Goal: Information Seeking & Learning: Check status

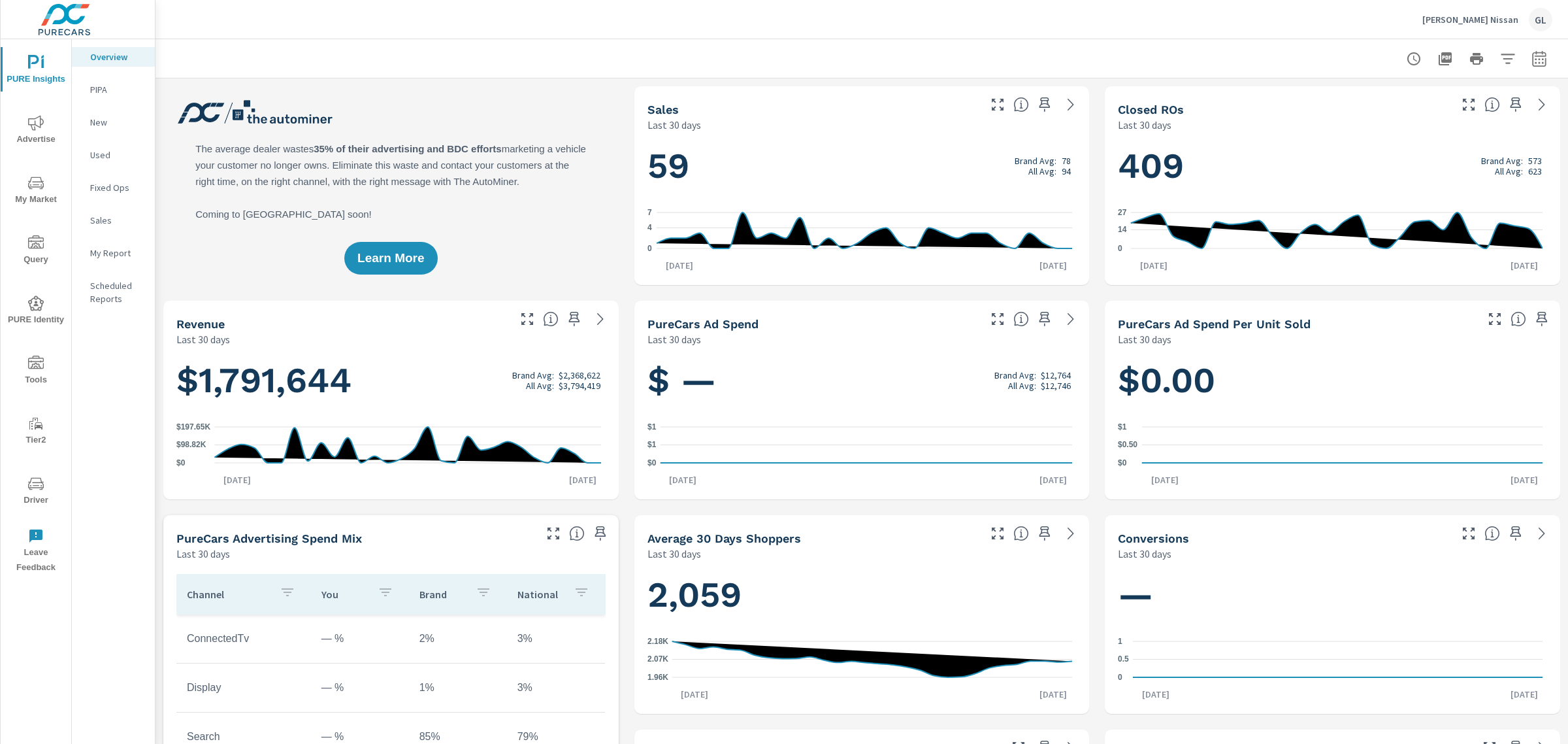
click at [31, 191] on span "My Market" at bounding box center [36, 191] width 63 height 32
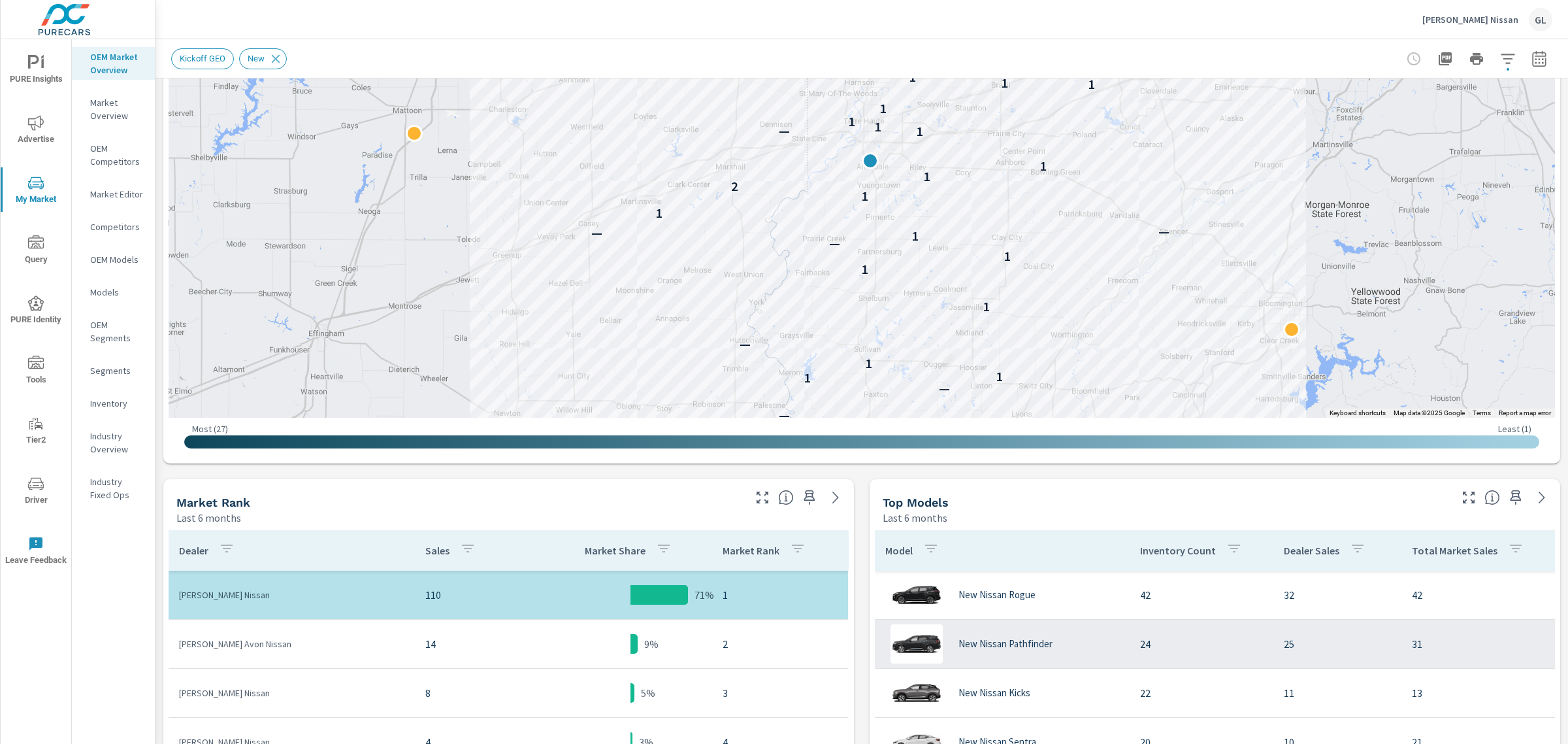
scroll to position [245, 0]
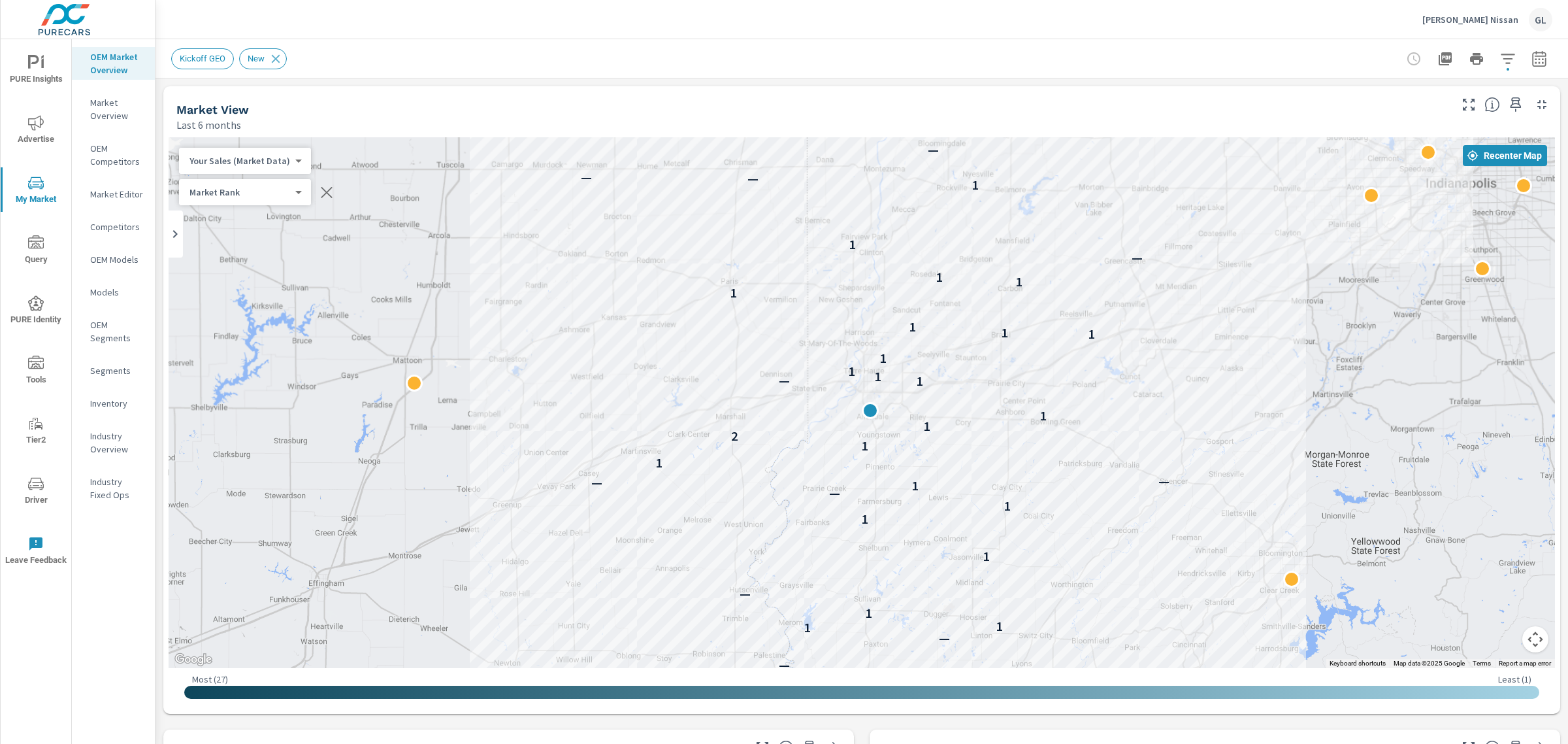
click at [1513, 60] on div at bounding box center [1477, 59] width 152 height 26
click at [1531, 58] on icon "button" at bounding box center [1539, 58] width 16 height 16
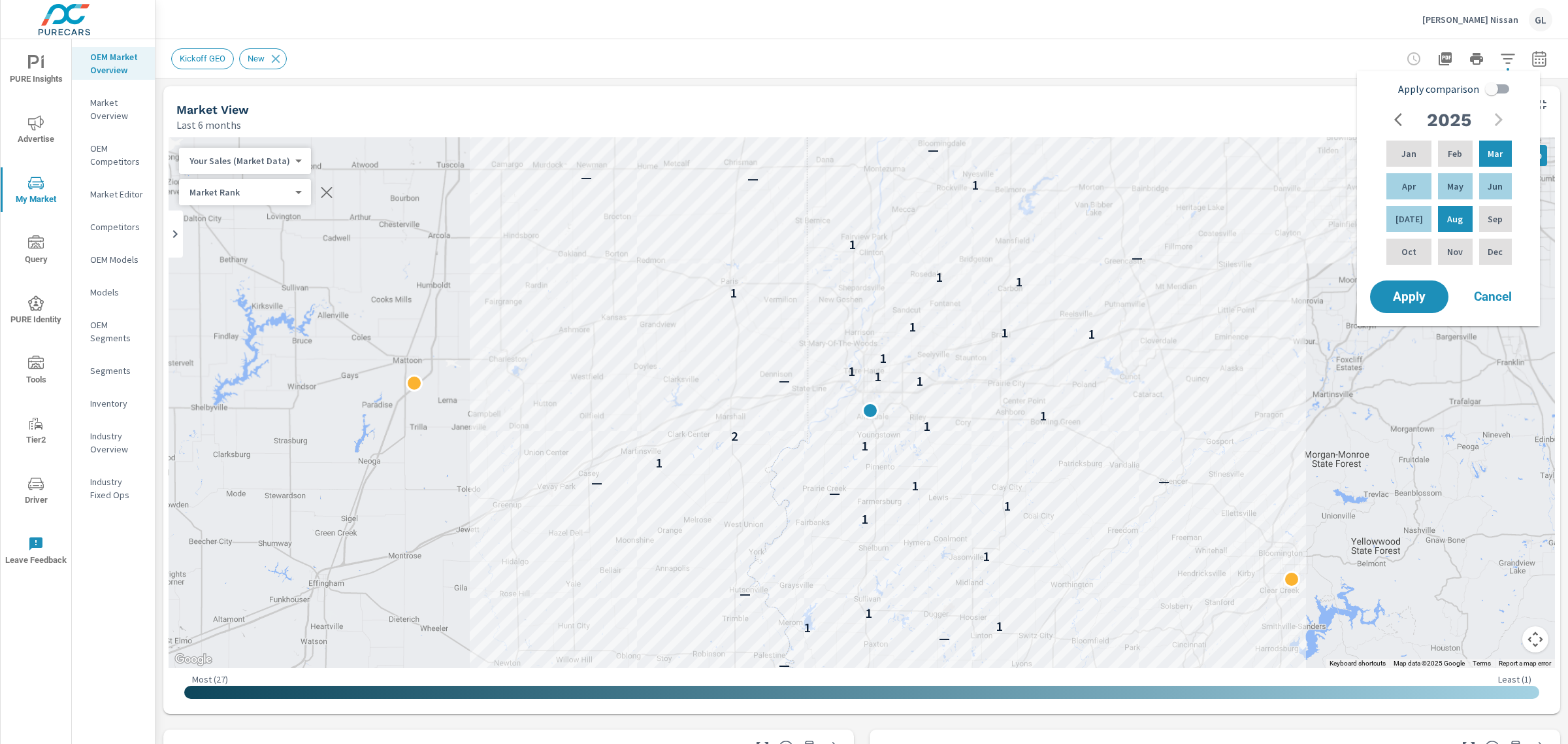
click at [1494, 82] on input "Apply comparison" at bounding box center [1492, 89] width 74 height 25
checkbox input "true"
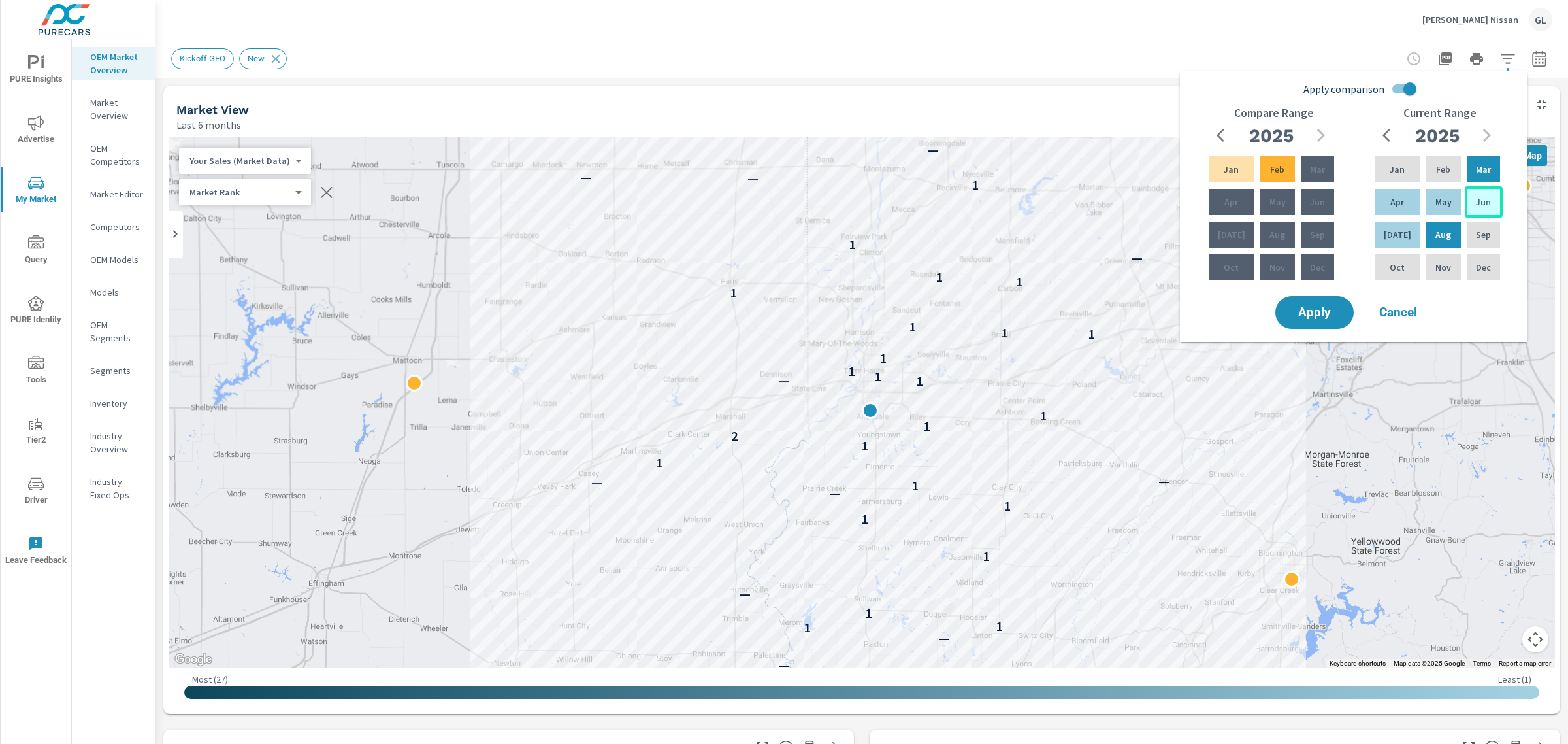
click at [1487, 203] on p "Jun" at bounding box center [1484, 202] width 15 height 13
click at [1438, 231] on p "Aug" at bounding box center [1444, 235] width 16 height 13
click at [1217, 134] on icon "button" at bounding box center [1224, 135] width 16 height 16
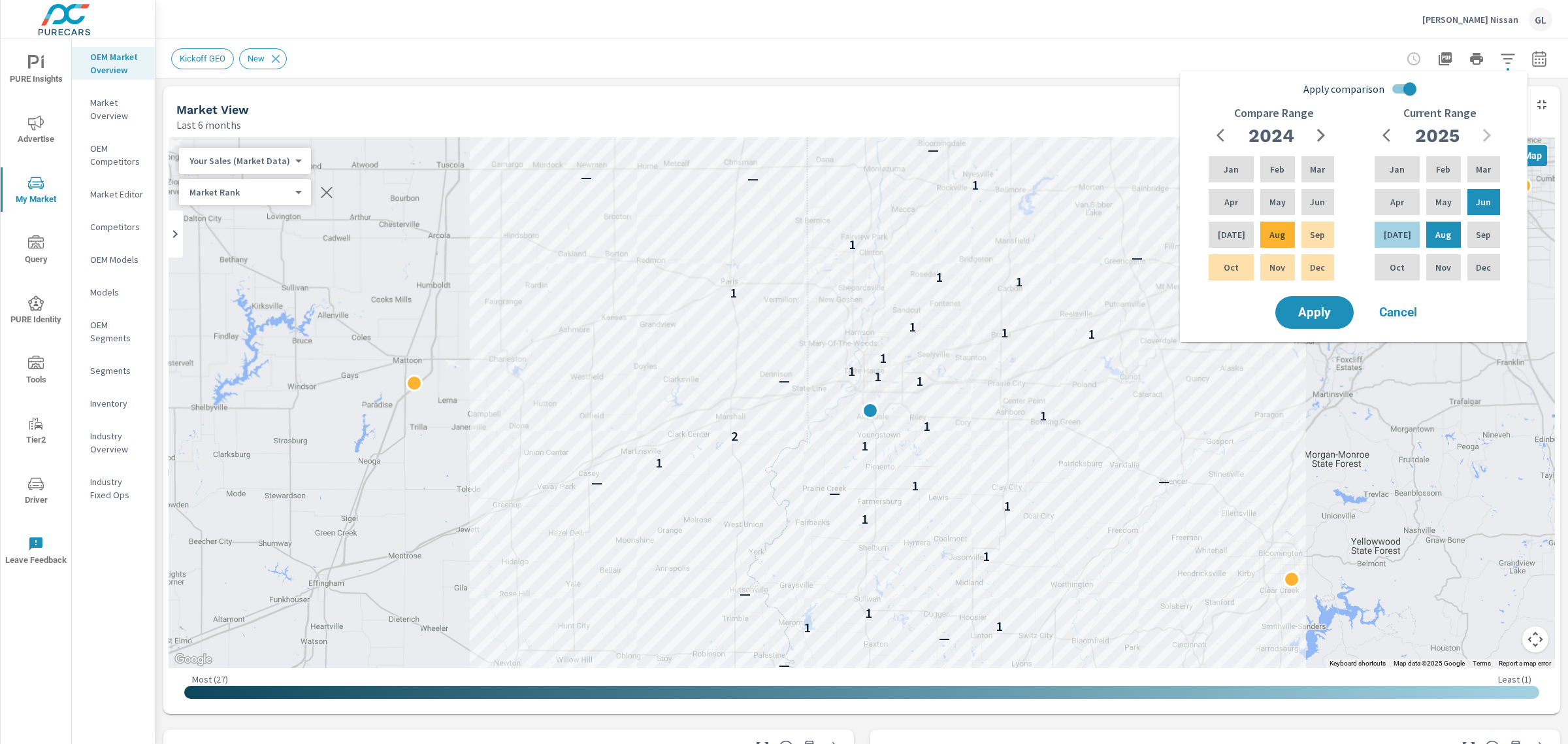
click at [1319, 131] on icon "button" at bounding box center [1321, 136] width 8 height 13
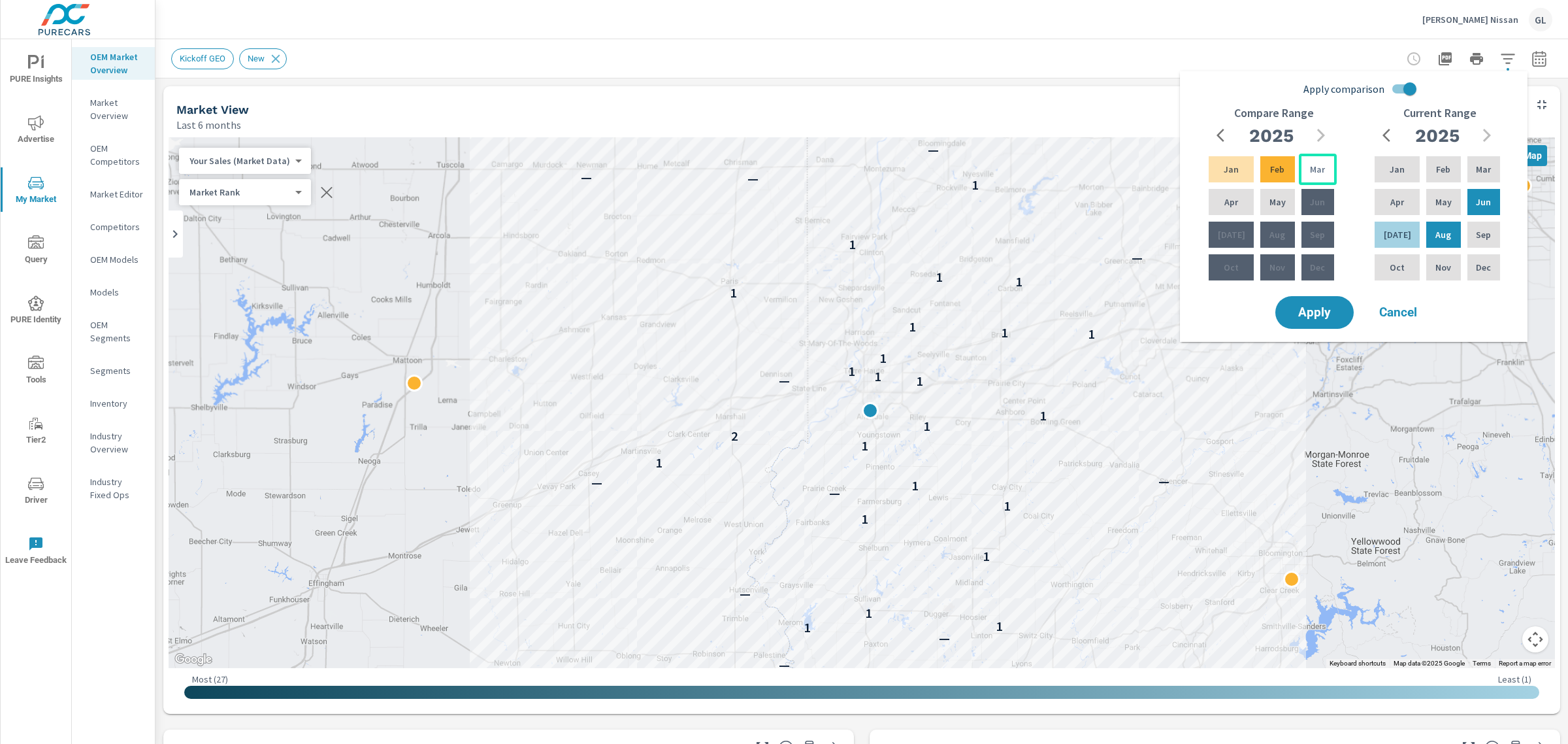
click at [1312, 168] on p "Mar" at bounding box center [1317, 170] width 15 height 13
click at [1272, 201] on p "May" at bounding box center [1278, 202] width 16 height 13
click at [1313, 306] on span "Apply" at bounding box center [1314, 312] width 54 height 12
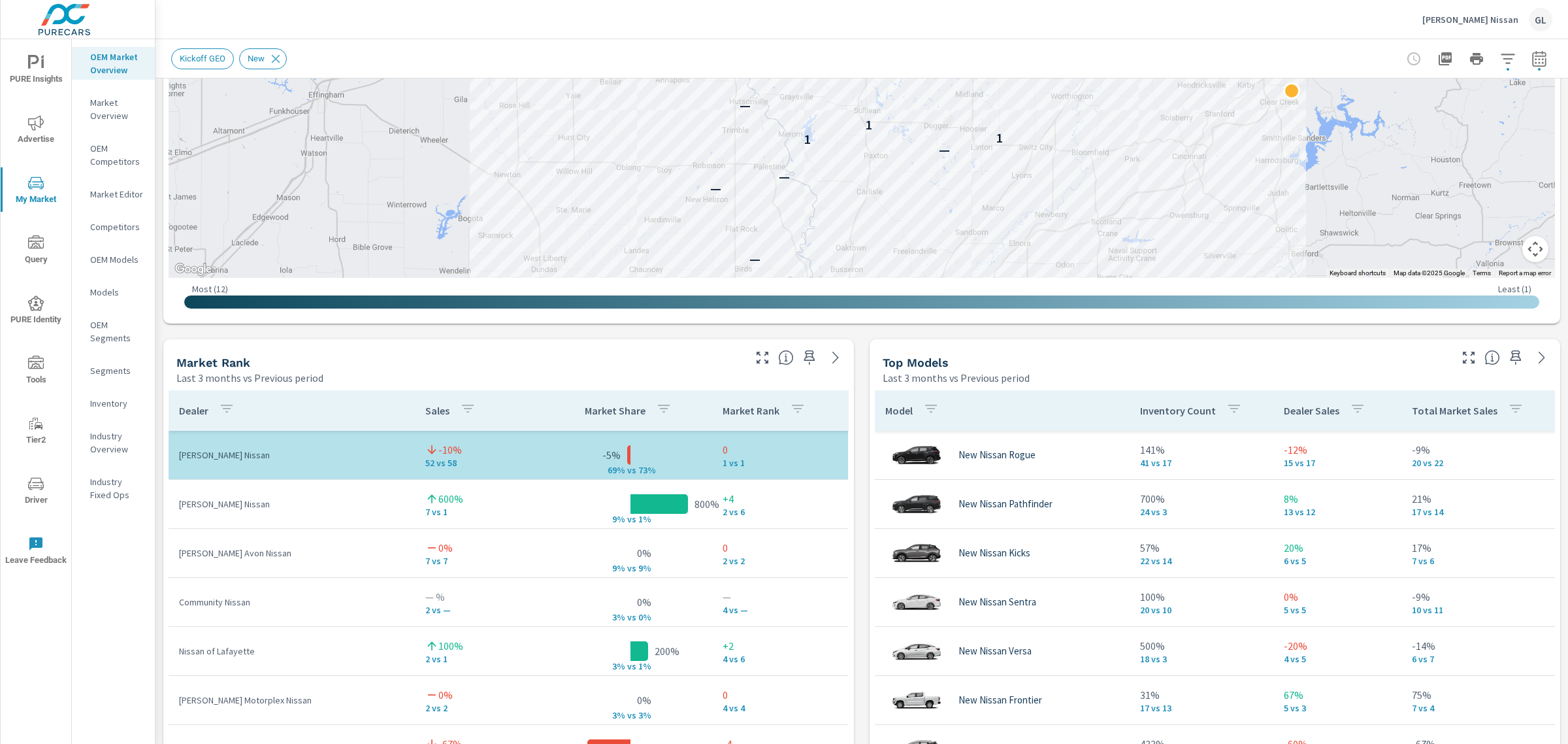
scroll to position [571, 0]
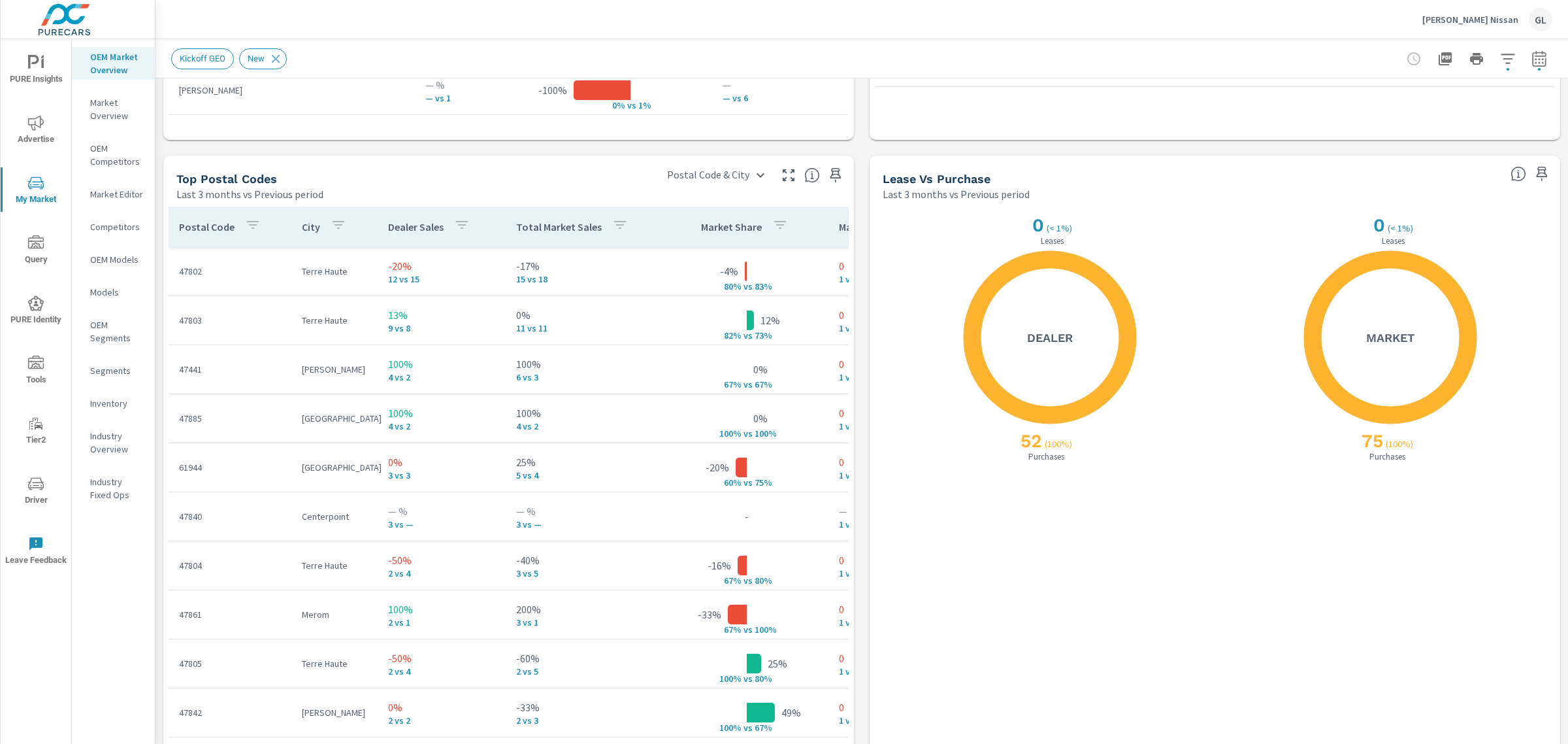
scroll to position [1470, 0]
drag, startPoint x: 784, startPoint y: 184, endPoint x: 784, endPoint y: 176, distance: 8.0
click at [784, 184] on div "Postal Code & City Postal Code & City" at bounding box center [754, 170] width 200 height 31
click at [784, 176] on icon "button" at bounding box center [788, 174] width 16 height 16
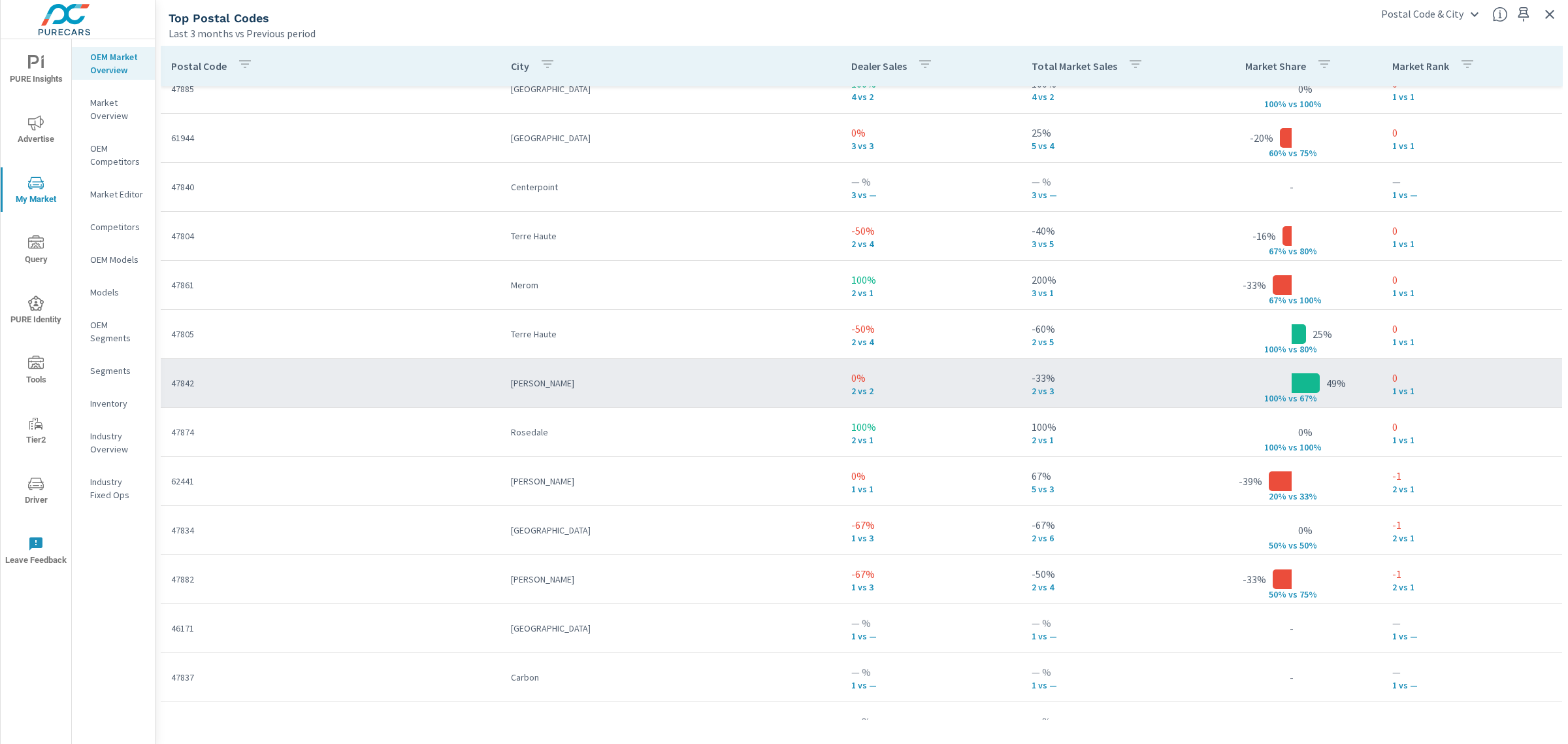
scroll to position [163, 0]
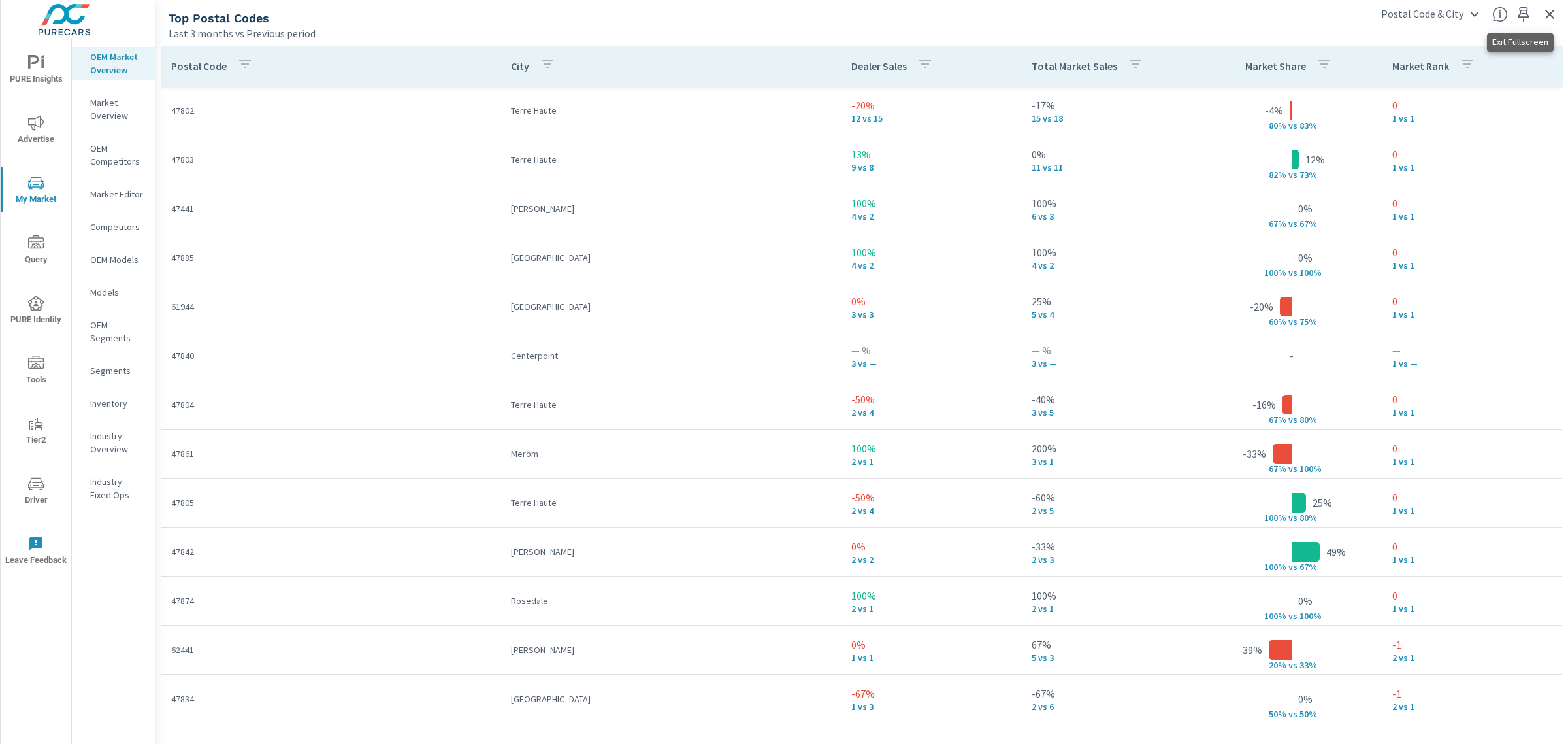
click at [1546, 16] on icon "button" at bounding box center [1550, 14] width 9 height 9
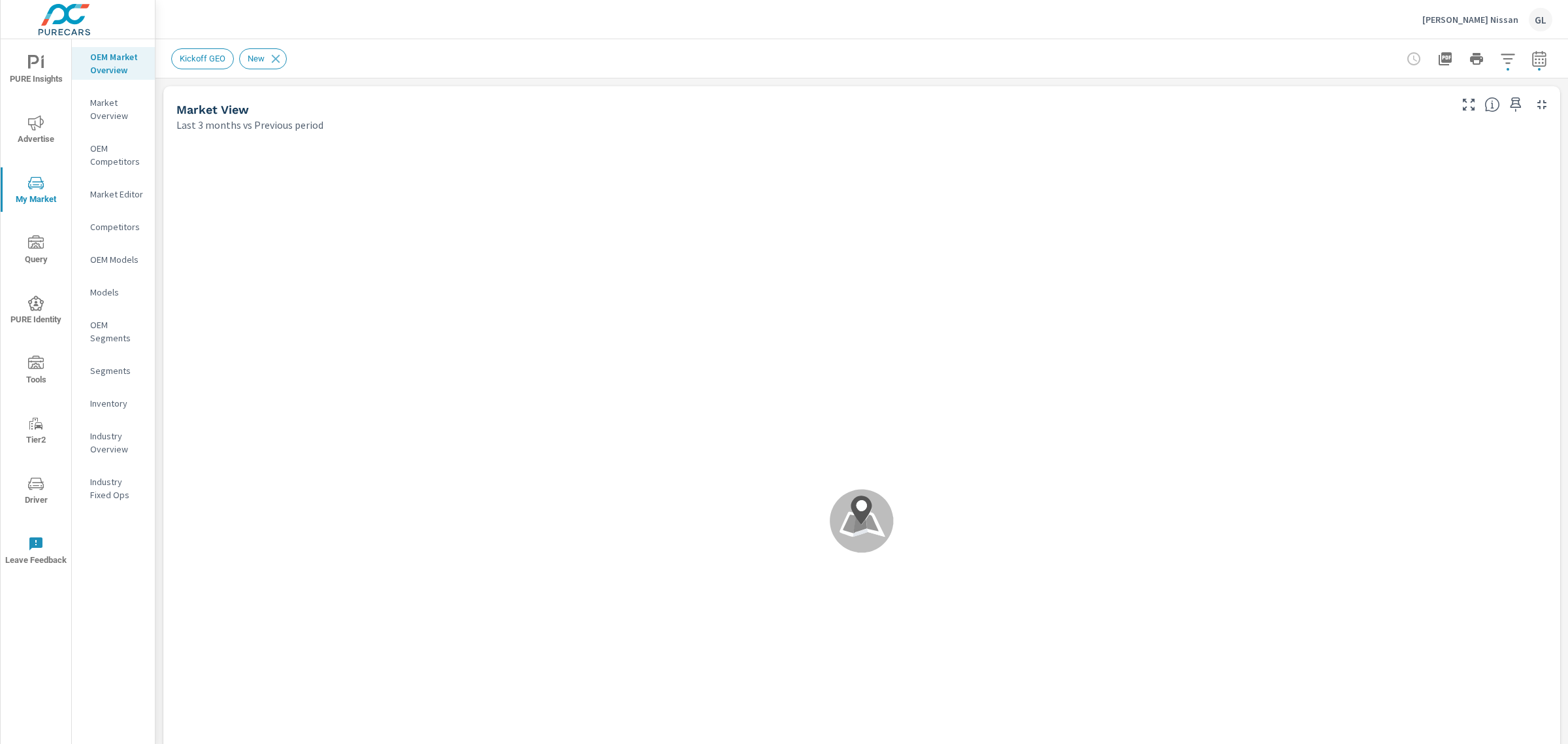
scroll to position [147, 0]
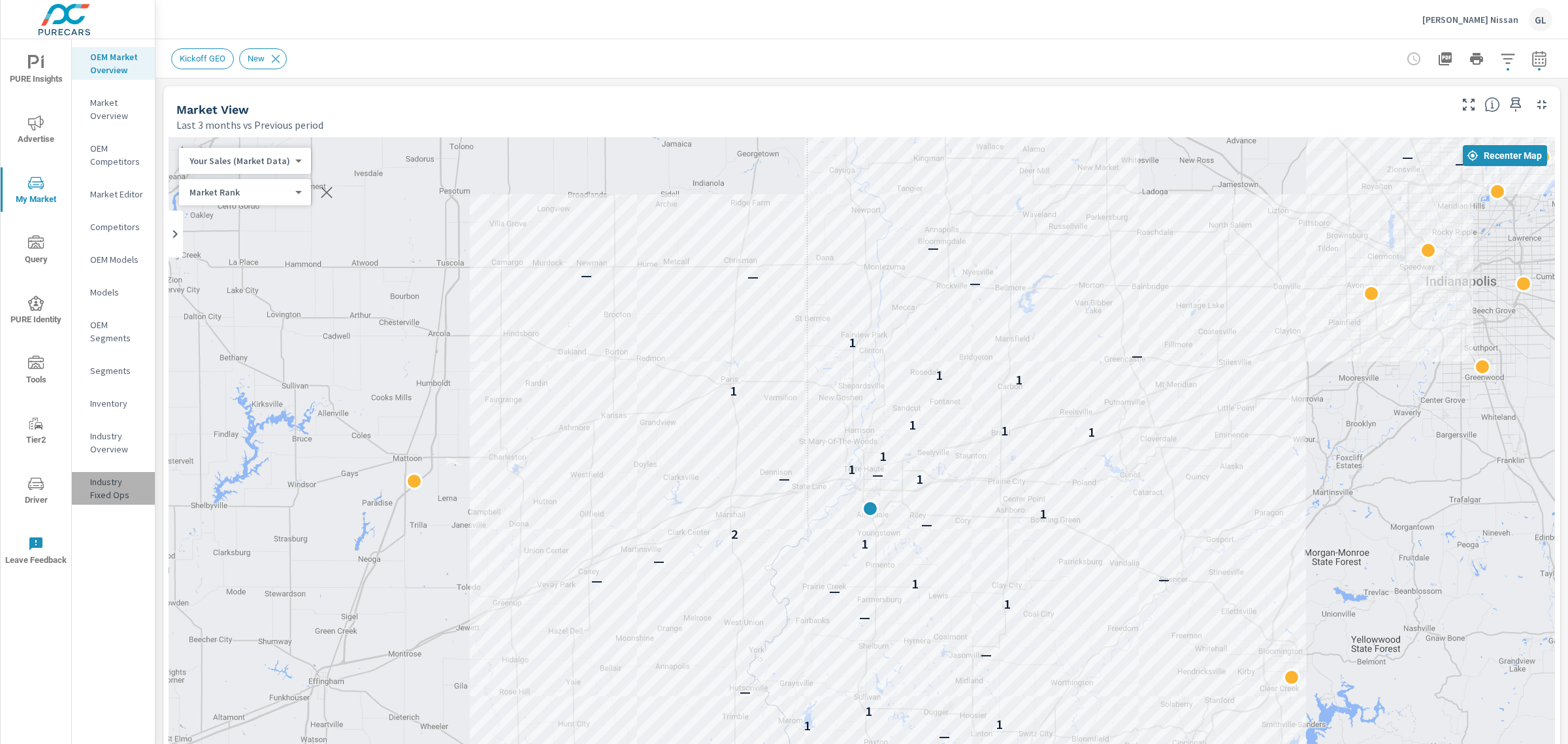
click at [118, 485] on p "Industry Fixed Ops" at bounding box center [118, 488] width 55 height 26
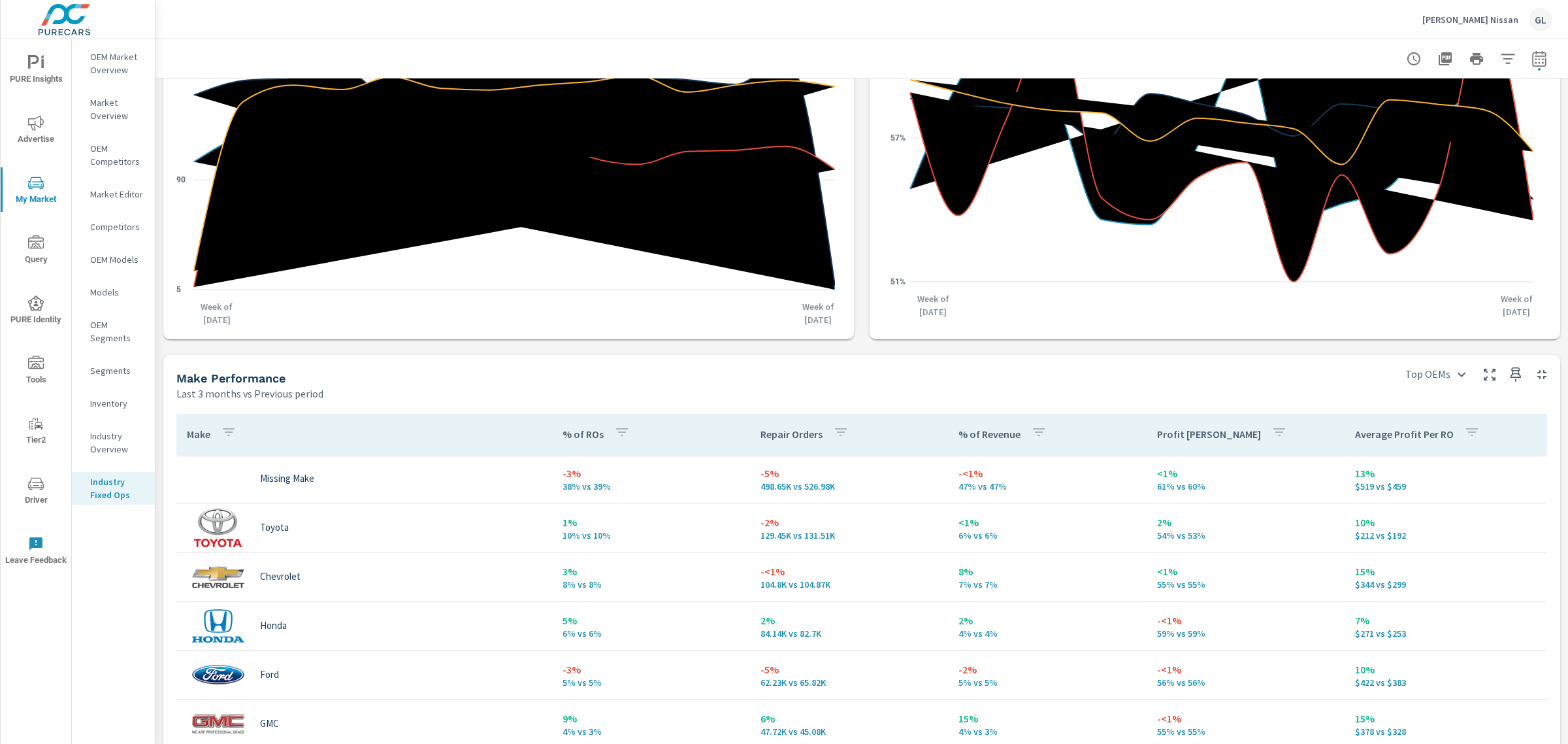
scroll to position [327, 0]
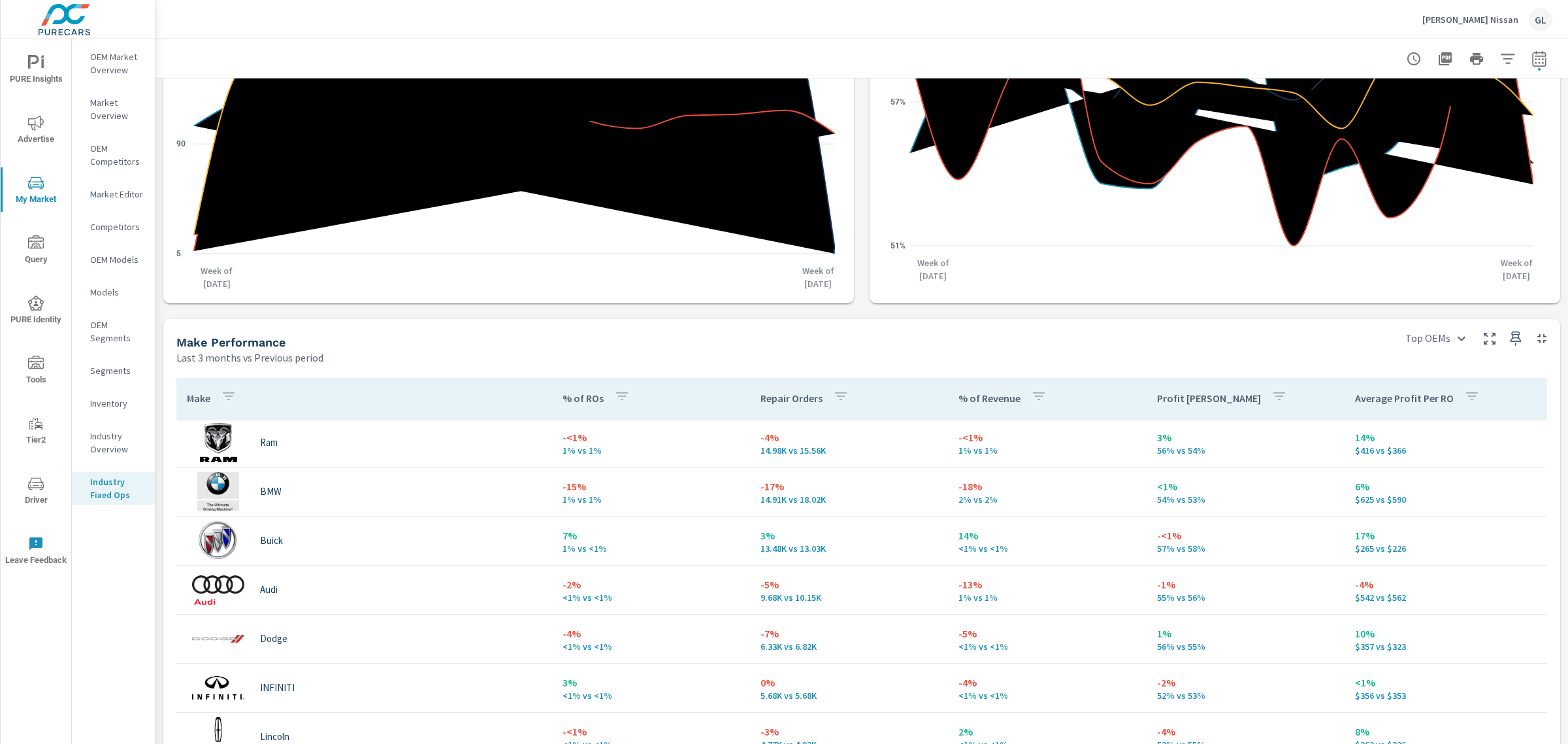
scroll to position [817, 0]
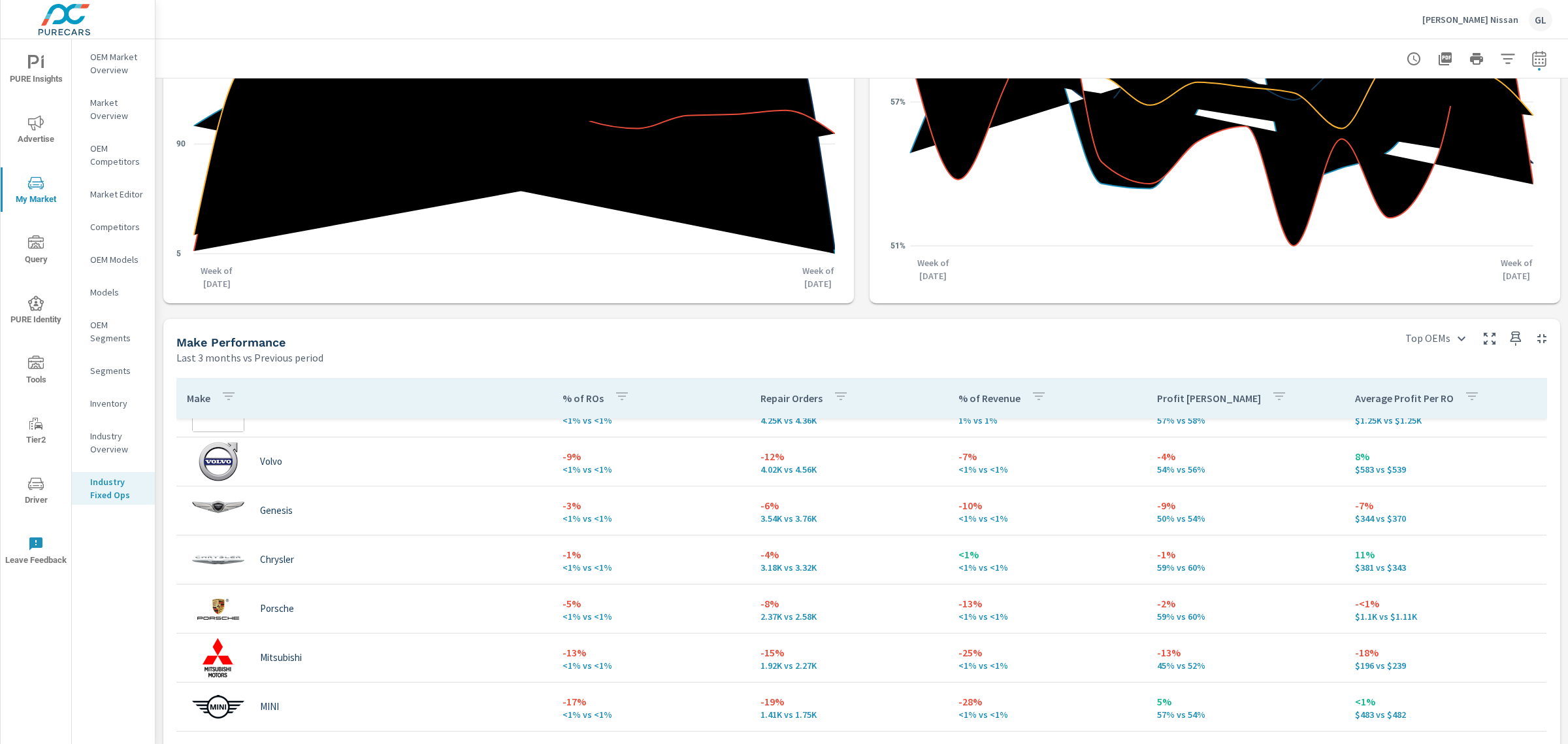
scroll to position [1225, 0]
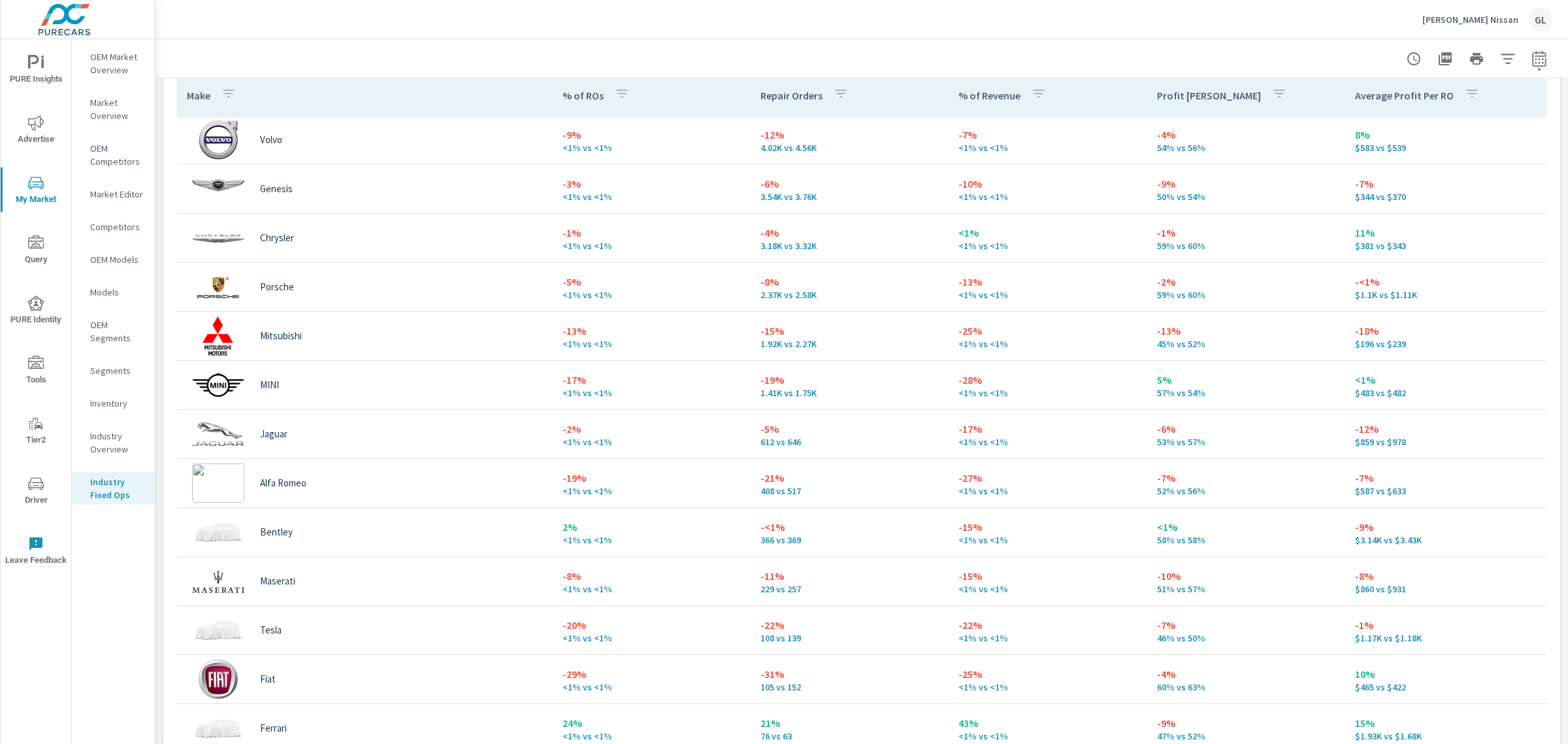
scroll to position [653, 0]
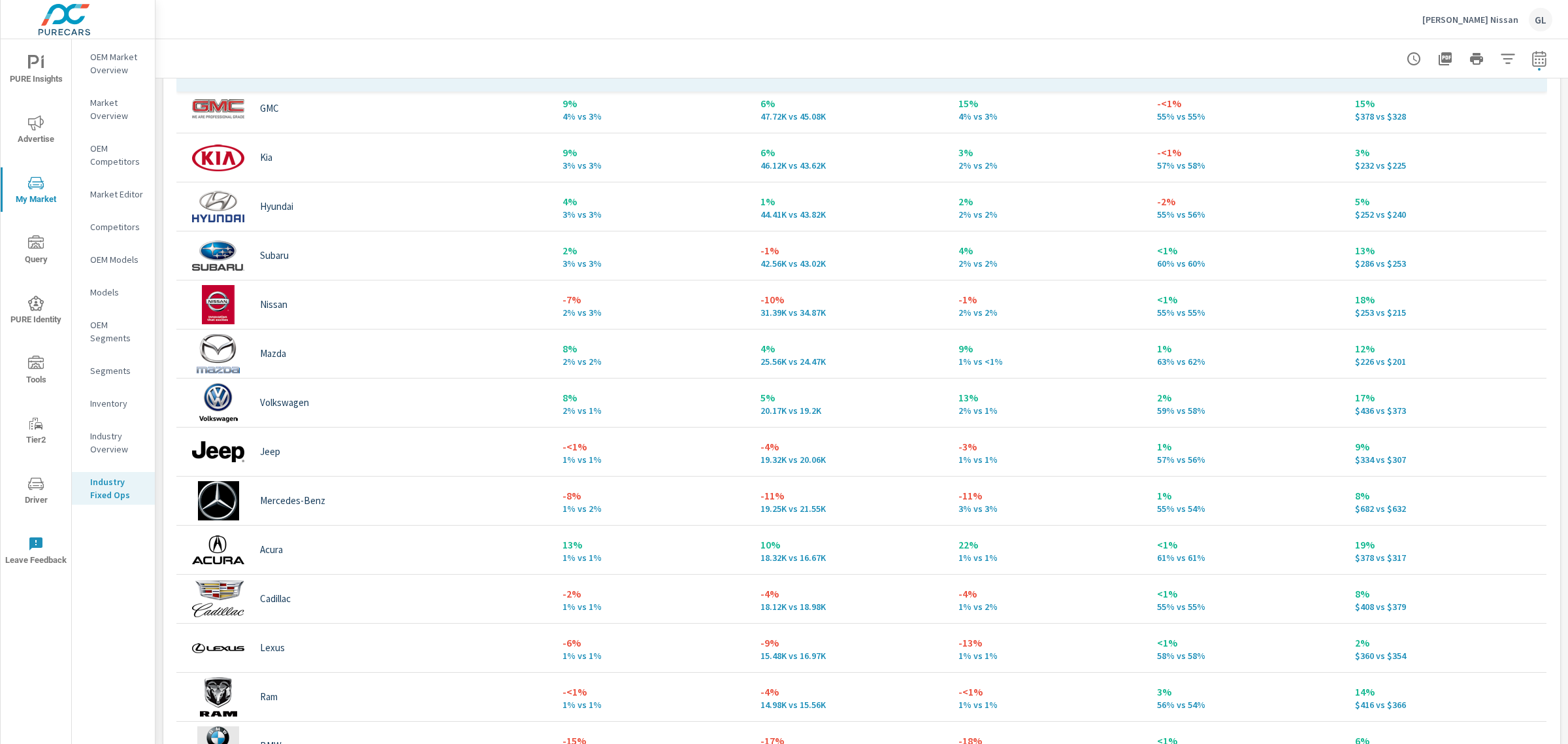
scroll to position [246, 0]
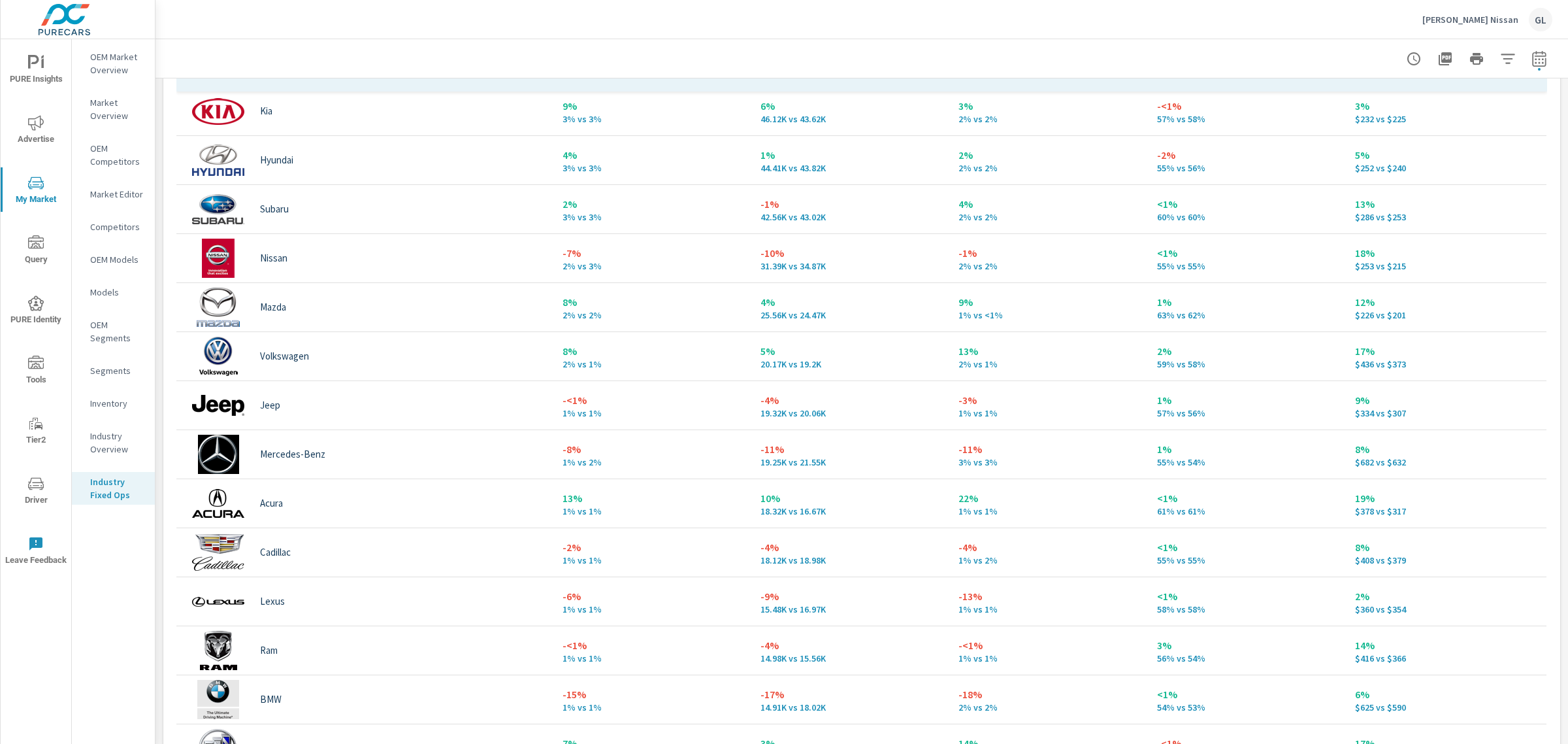
scroll to position [328, 0]
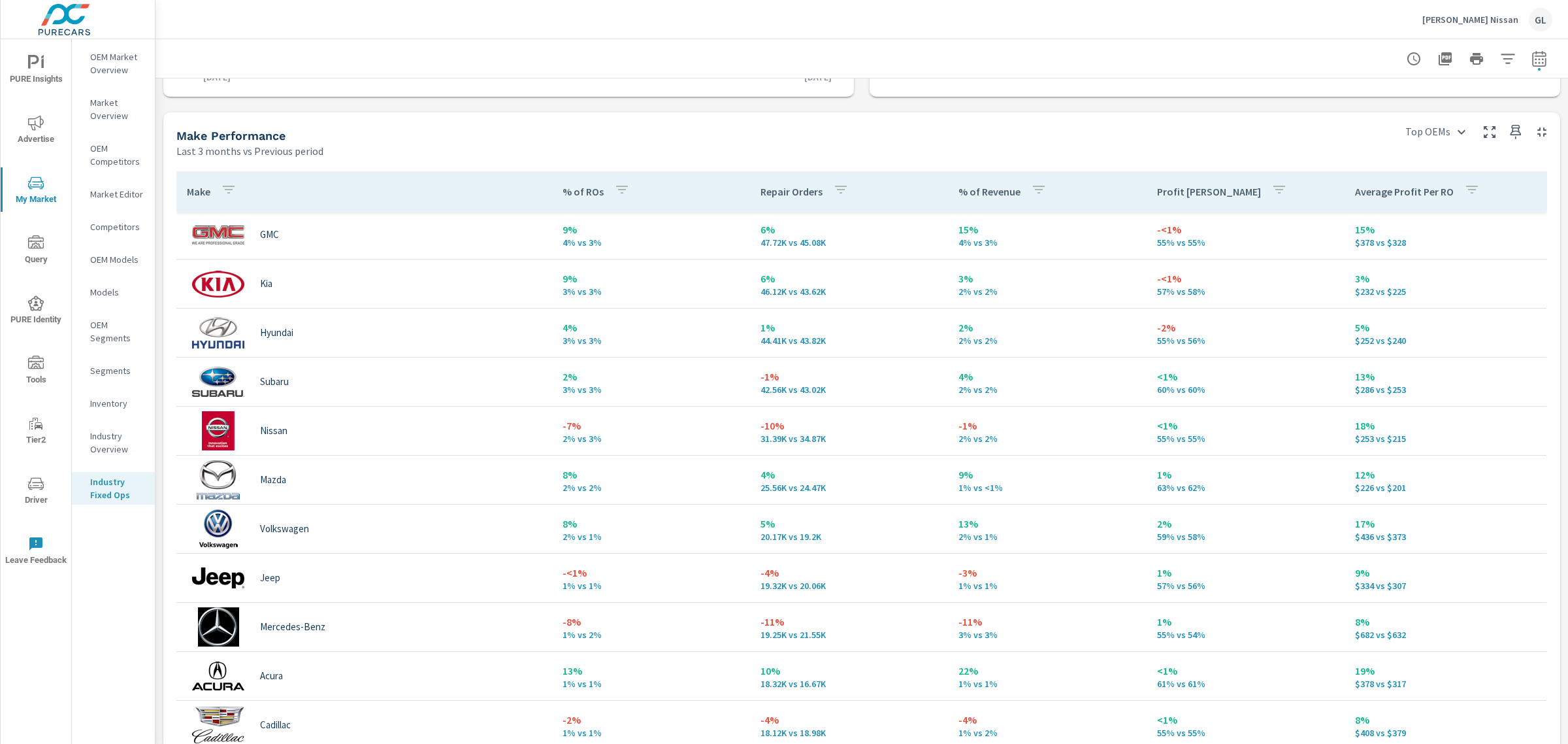
scroll to position [531, 0]
click at [31, 62] on icon "nav menu" at bounding box center [36, 62] width 16 height 16
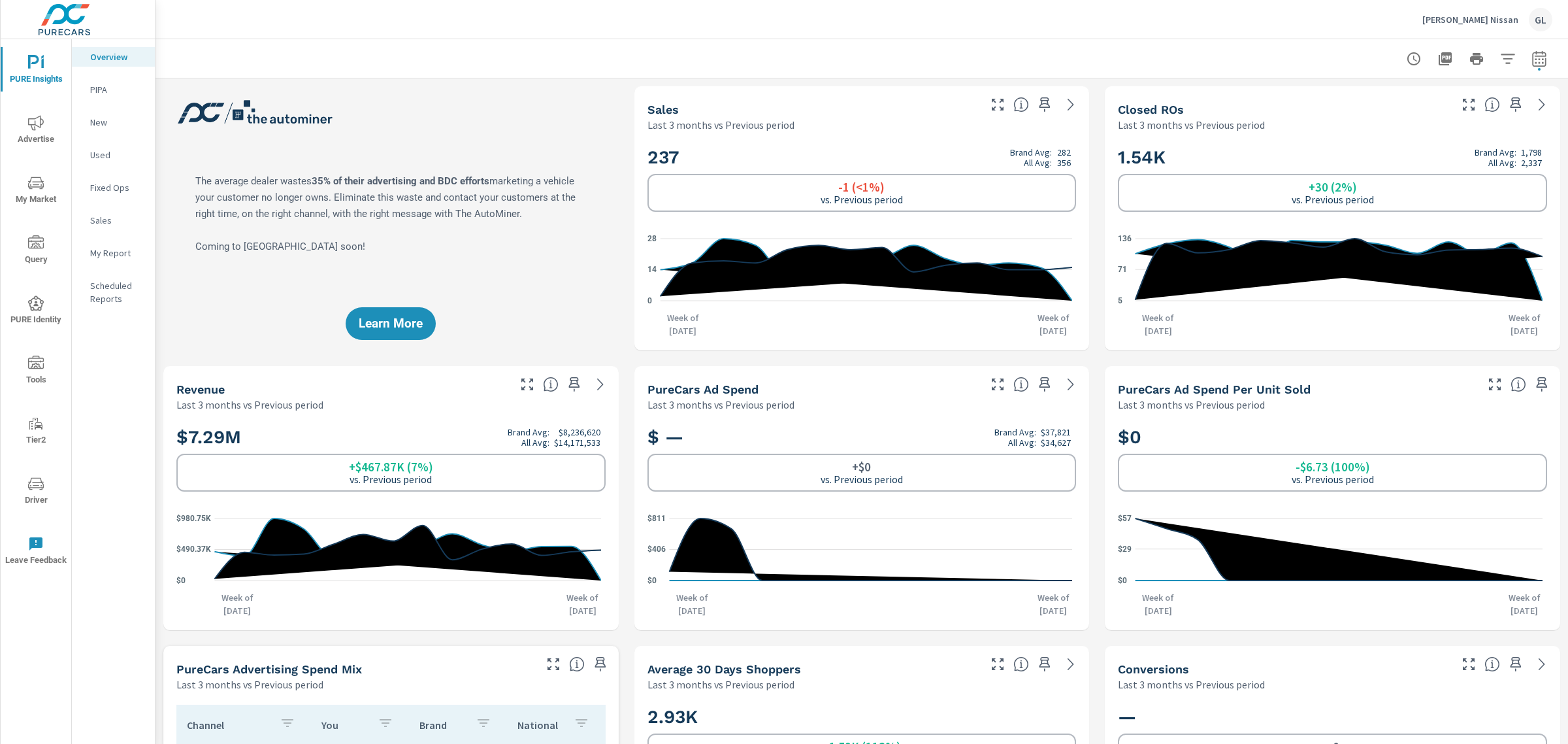
click at [112, 183] on p "Fixed Ops" at bounding box center [118, 188] width 55 height 13
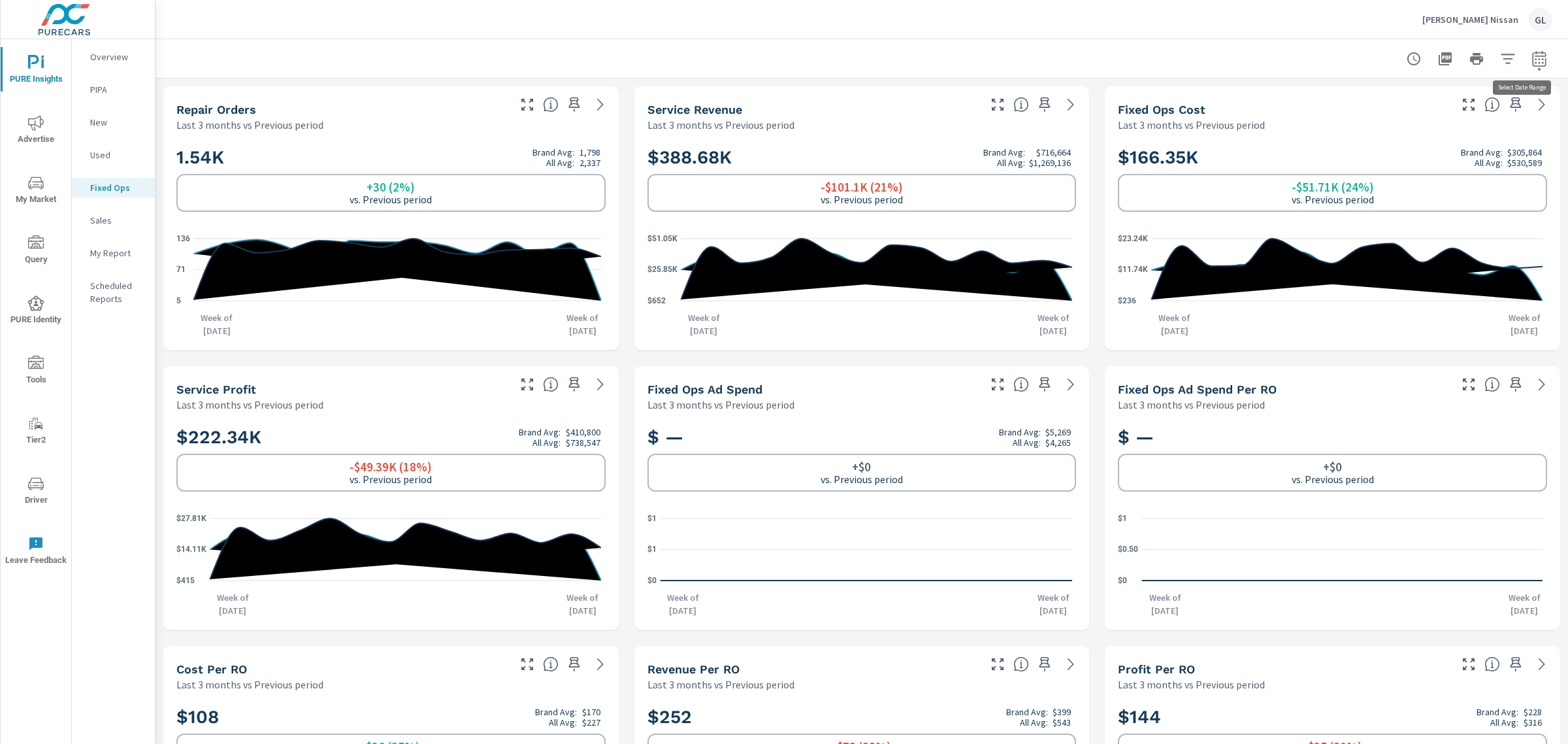
click at [1531, 57] on icon "button" at bounding box center [1539, 58] width 16 height 16
select select "Last 3 months"
select select "Previous period"
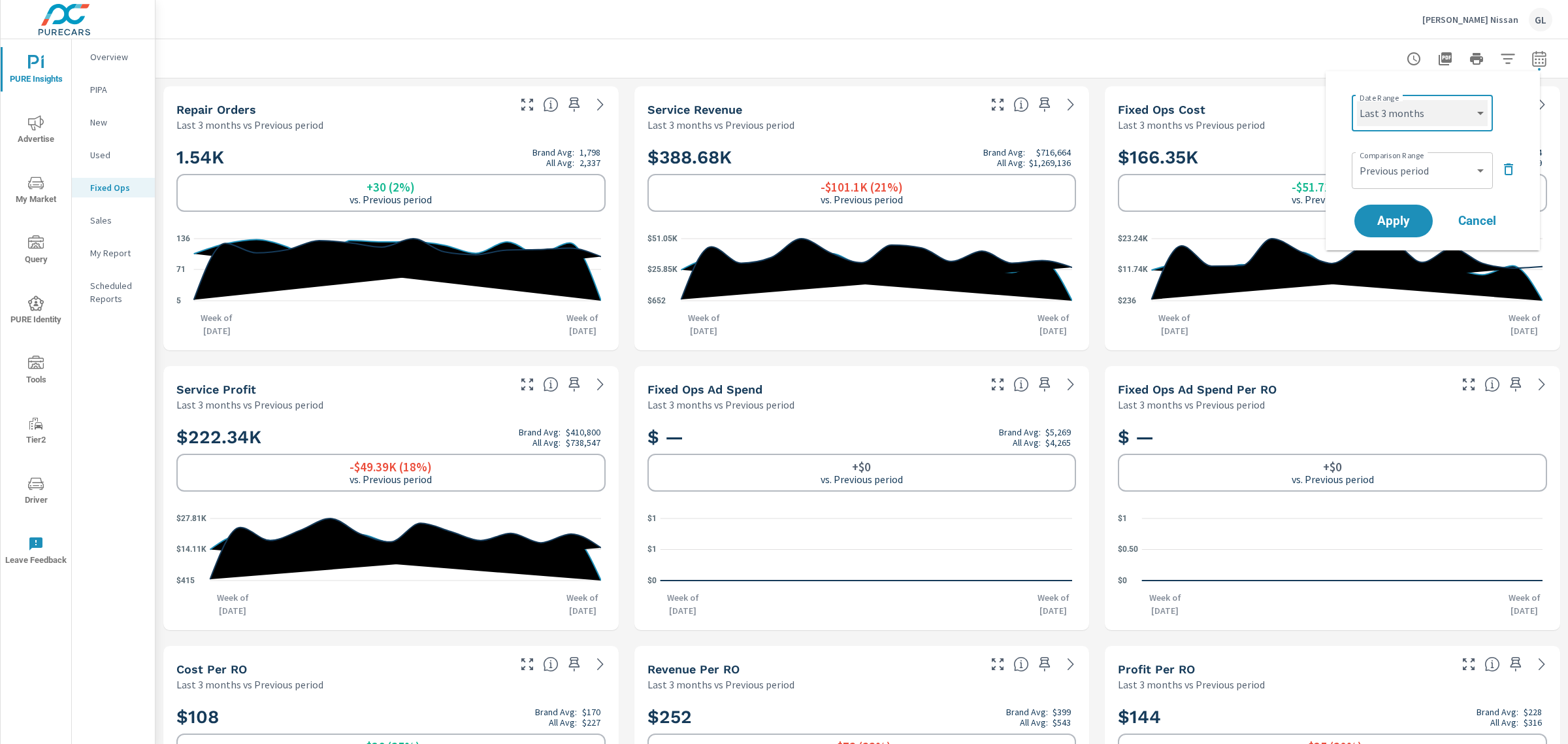
click at [1416, 115] on select "Custom [DATE] Last week Last 7 days Last 14 days Last 30 days Last 45 days Last…" at bounding box center [1422, 113] width 131 height 26
click at [1357, 100] on select "Custom [DATE] Last week Last 7 days Last 14 days Last 30 days Last 45 days Last…" at bounding box center [1422, 113] width 131 height 26
select select "Last 2 months"
click at [1378, 219] on span "Apply" at bounding box center [1394, 221] width 54 height 12
